Goal: Information Seeking & Learning: Find specific fact

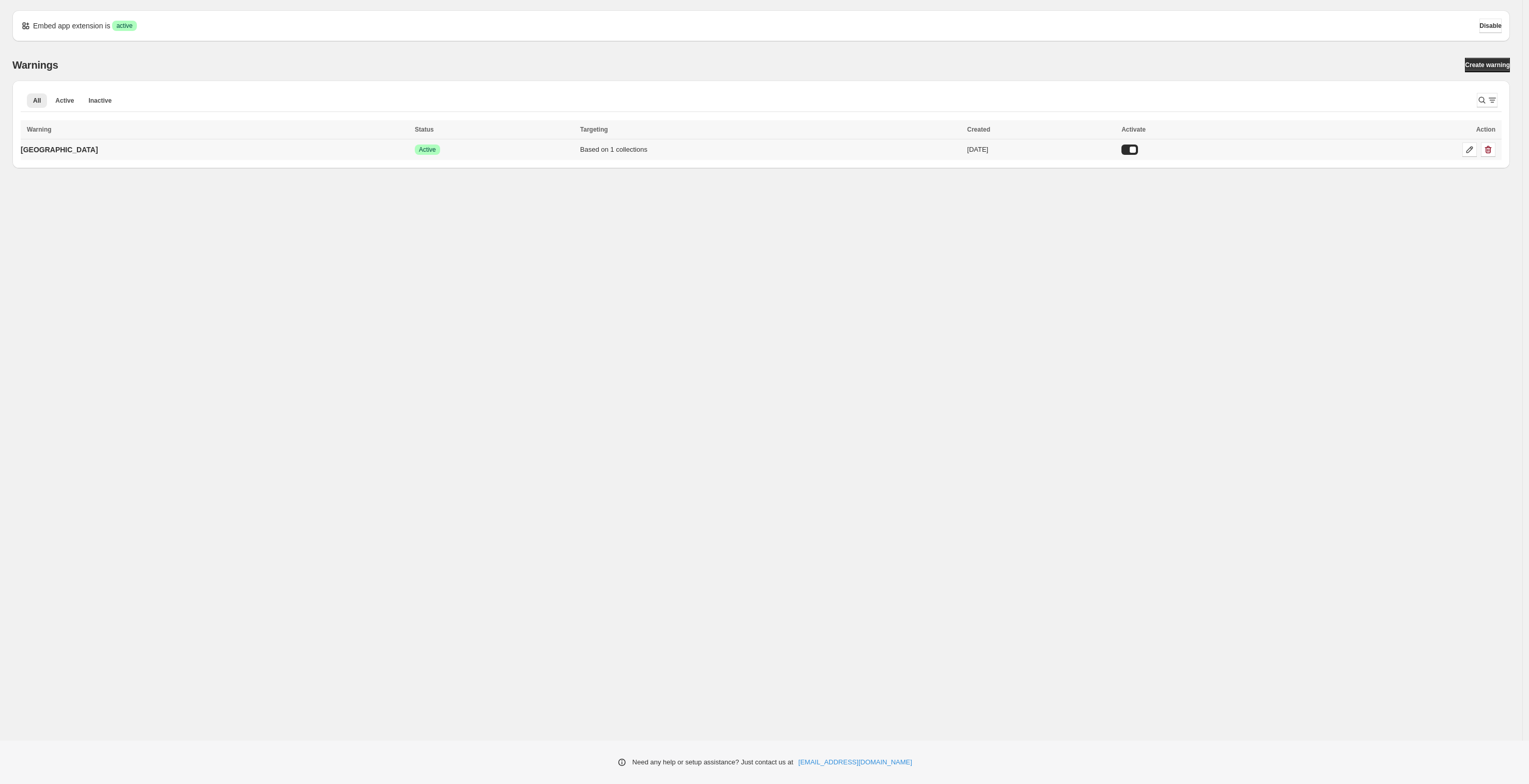
click at [424, 153] on div "Success Active" at bounding box center [494, 149] width 159 height 11
click at [41, 146] on p "[GEOGRAPHIC_DATA]" at bounding box center [59, 149] width 77 height 11
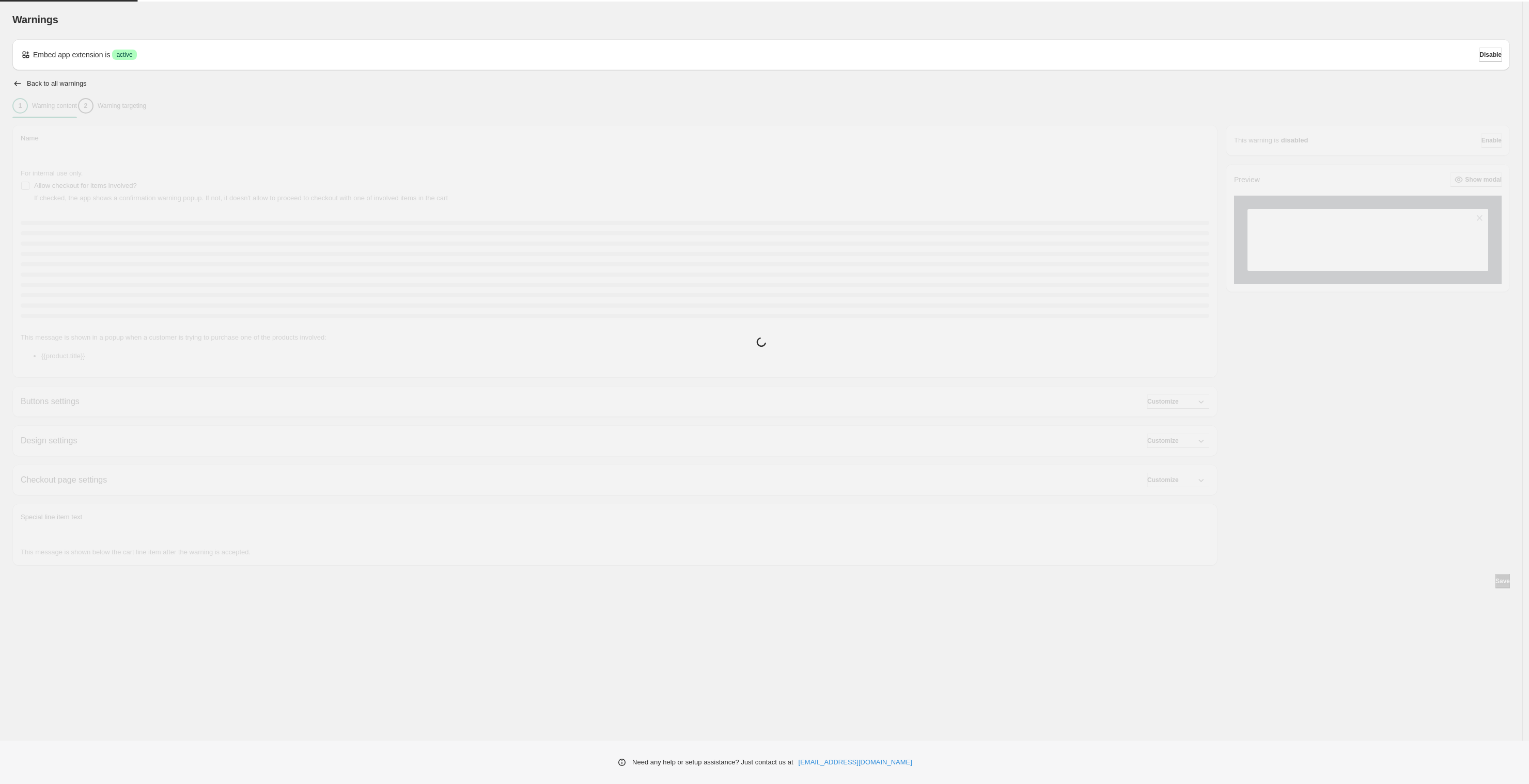
type input "*******"
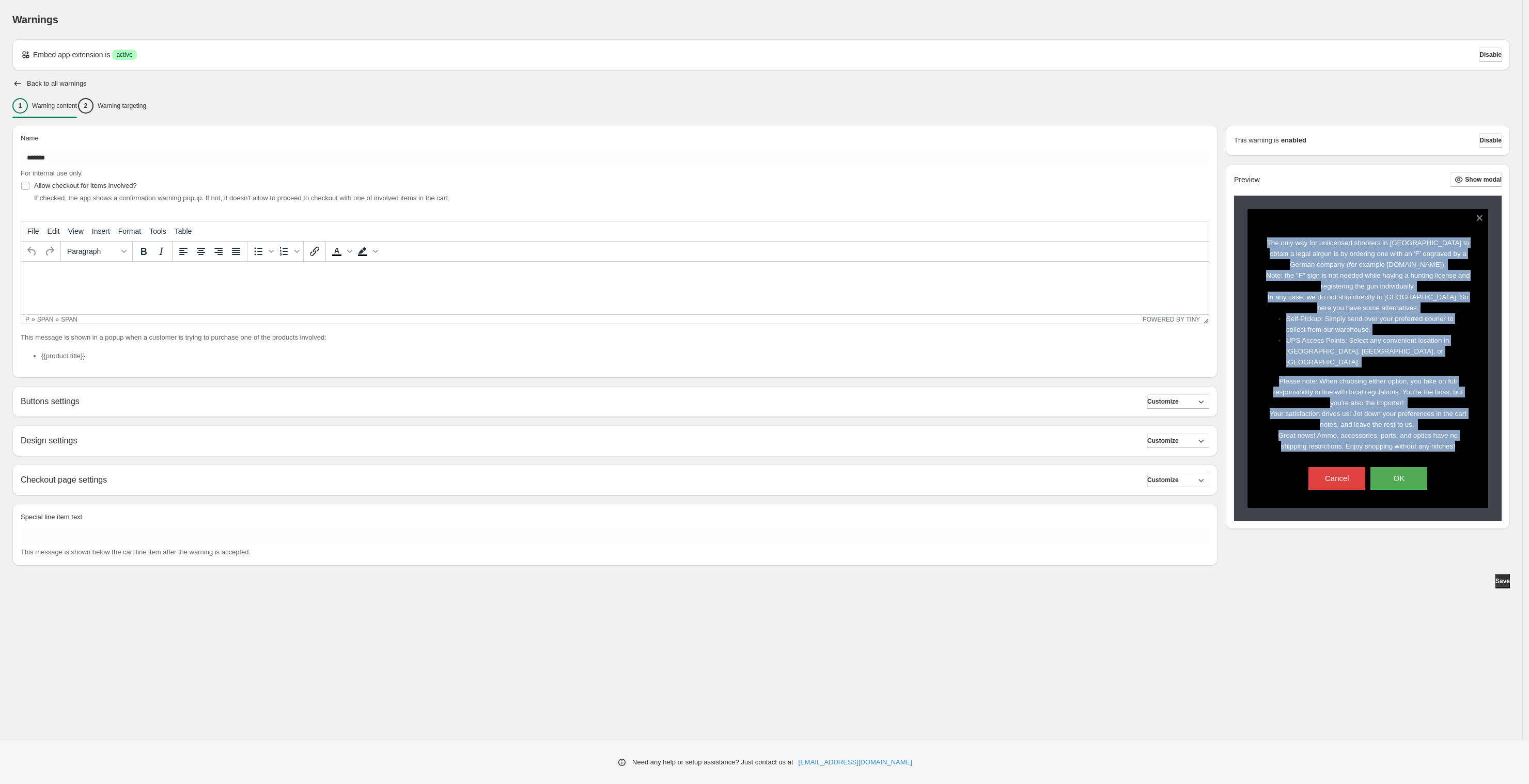
drag, startPoint x: 1265, startPoint y: 239, endPoint x: 1469, endPoint y: 434, distance: 282.2
click at [1469, 434] on div "The only way for unlicensed shooters in [GEOGRAPHIC_DATA] to obtain a legal air…" at bounding box center [1367, 344] width 205 height 214
copy div "The only way for unlicensed shooters in [GEOGRAPHIC_DATA] to obtain a legal air…"
click at [118, 102] on p "Warning targeting" at bounding box center [122, 106] width 49 height 8
